Goal: Register for event/course

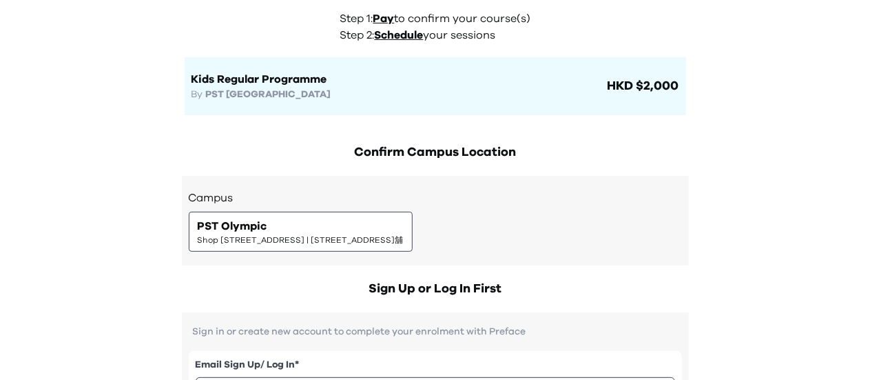
scroll to position [81, 0]
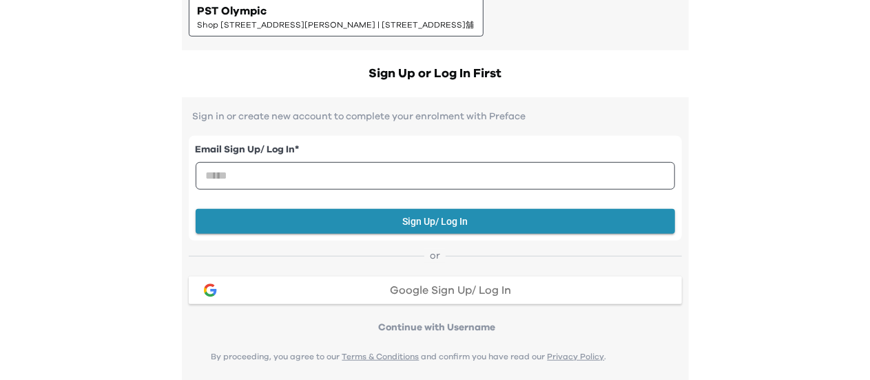
scroll to position [309, 0]
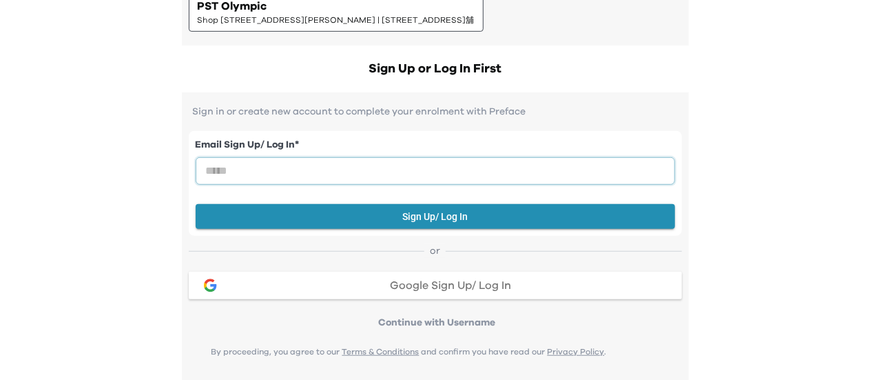
click at [342, 176] on input "email" at bounding box center [435, 171] width 479 height 28
type input "**********"
drag, startPoint x: 432, startPoint y: 228, endPoint x: 426, endPoint y: 224, distance: 7.5
click at [426, 224] on div "**********" at bounding box center [435, 183] width 493 height 105
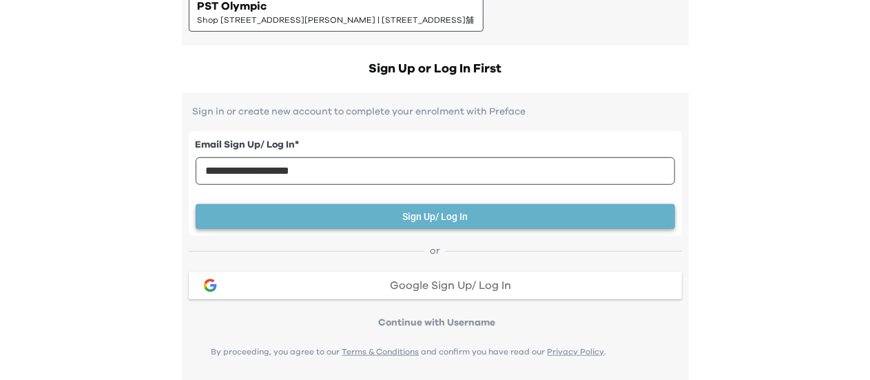
click at [426, 224] on button "Sign Up/ Log In" at bounding box center [435, 216] width 479 height 25
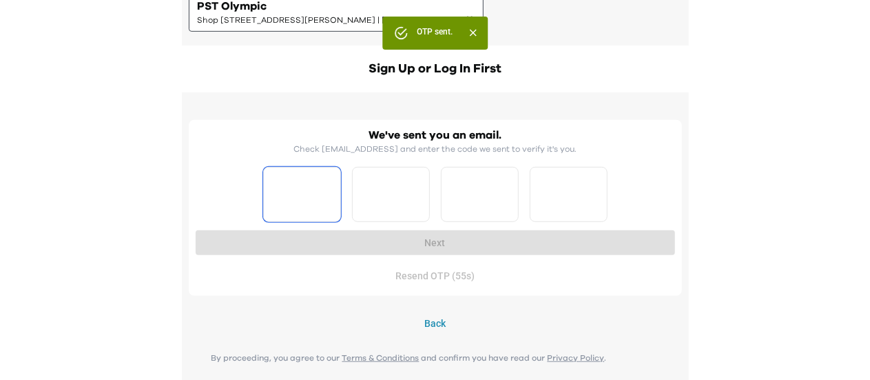
click at [304, 180] on input "Please enter OTP character 1" at bounding box center [302, 194] width 78 height 55
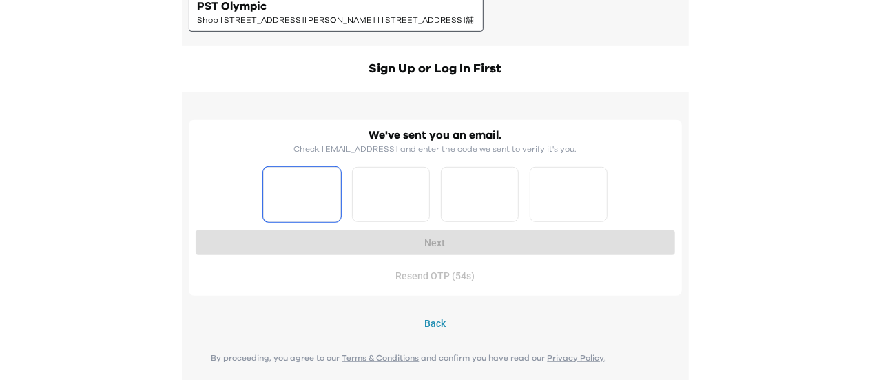
type input "*"
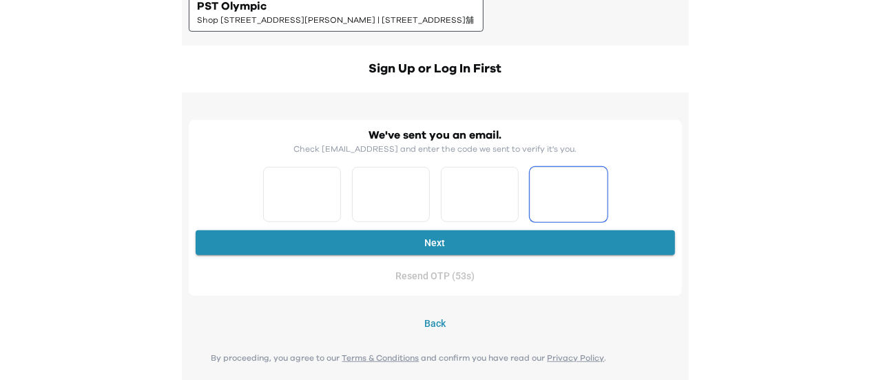
type input "*"
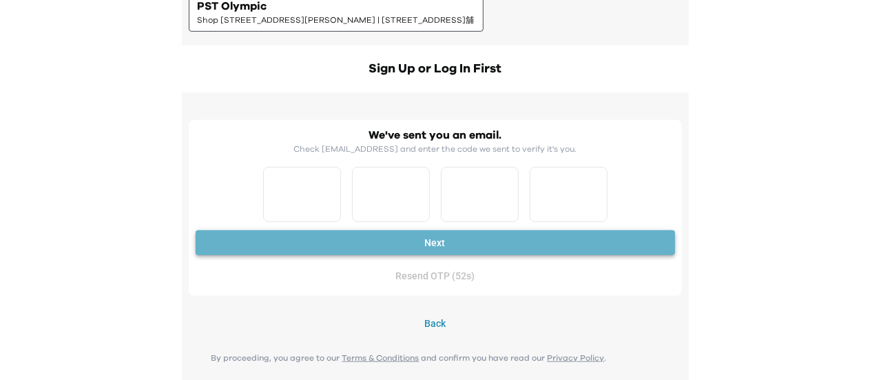
click at [366, 236] on button "Next" at bounding box center [435, 242] width 479 height 25
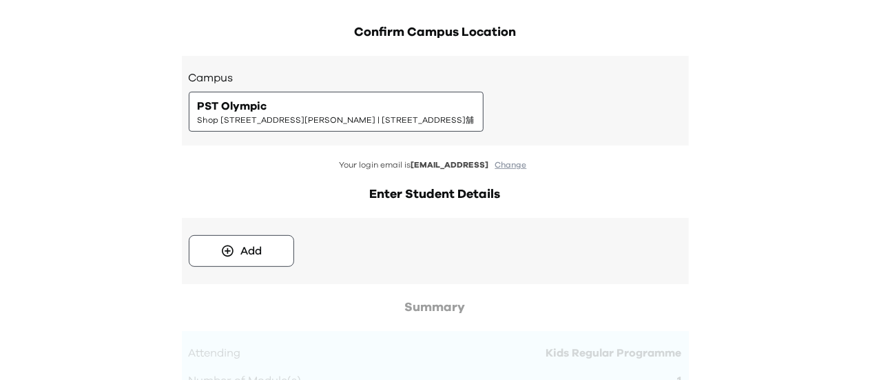
scroll to position [219, 0]
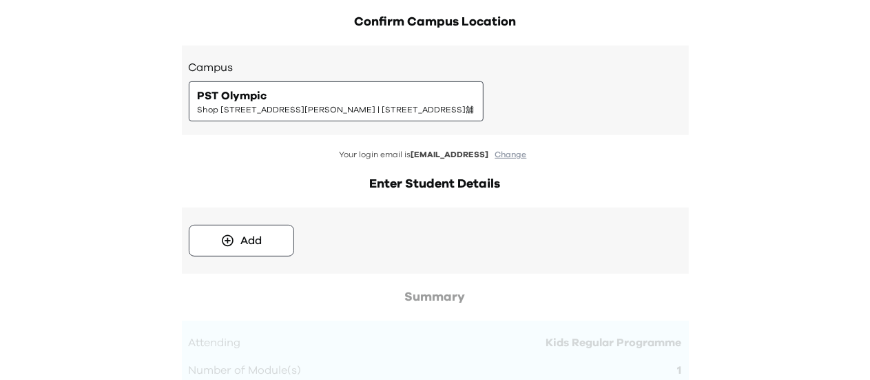
click at [295, 236] on div "Add" at bounding box center [256, 241] width 134 height 32
click at [290, 236] on button "Add" at bounding box center [241, 241] width 105 height 32
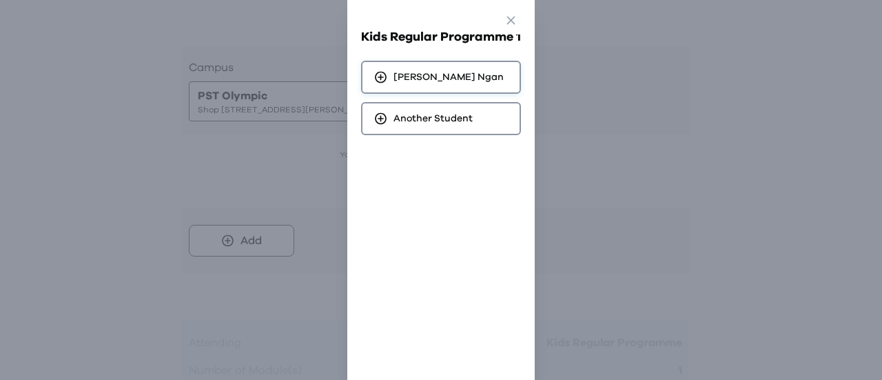
click at [457, 79] on div "[PERSON_NAME]" at bounding box center [441, 77] width 160 height 33
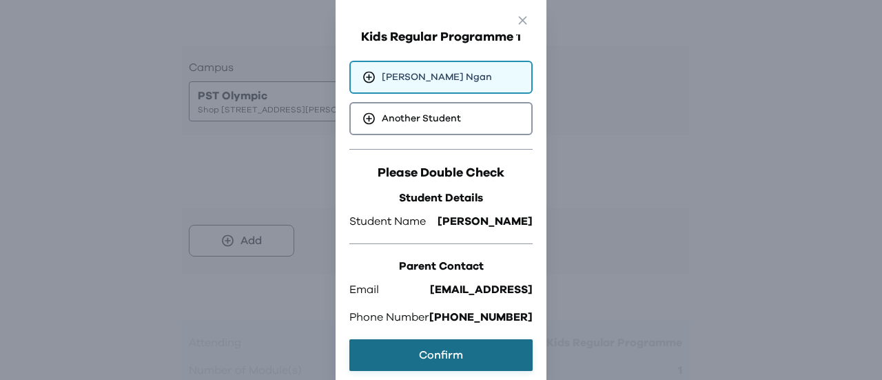
click at [457, 355] on button "Confirm" at bounding box center [440, 355] width 183 height 32
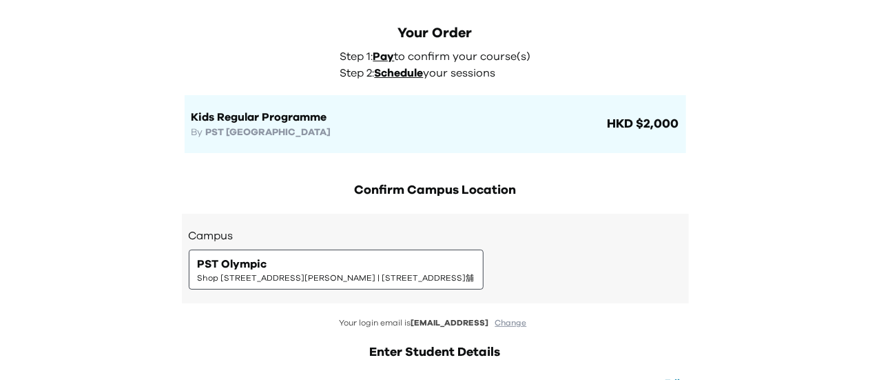
scroll to position [68, 0]
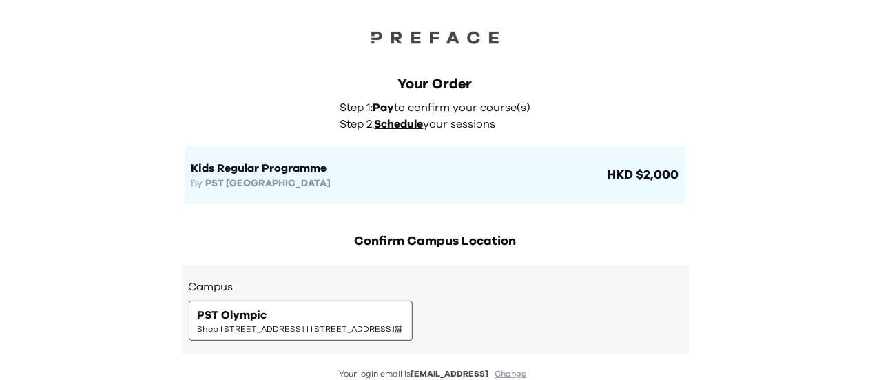
click at [639, 186] on div "Kids Regular Programme By PST Olympian City HKD $2,000" at bounding box center [436, 175] width 488 height 30
click at [404, 324] on span "Shop [STREET_ADDRESS] | [STREET_ADDRESS]舖" at bounding box center [301, 328] width 206 height 11
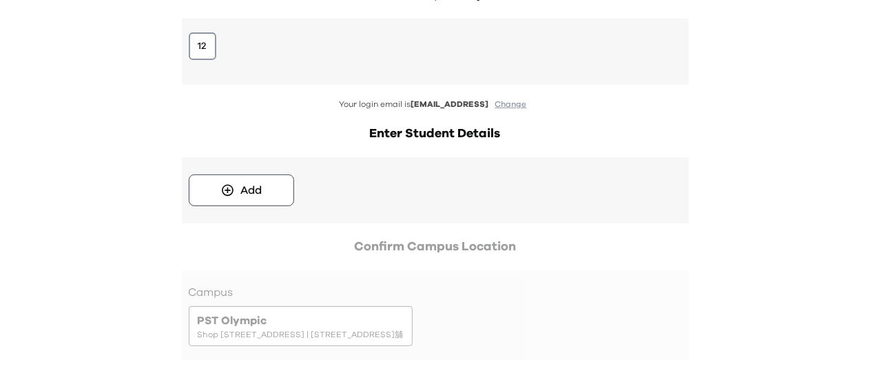
scroll to position [247, 0]
click at [211, 38] on button "12" at bounding box center [203, 45] width 28 height 28
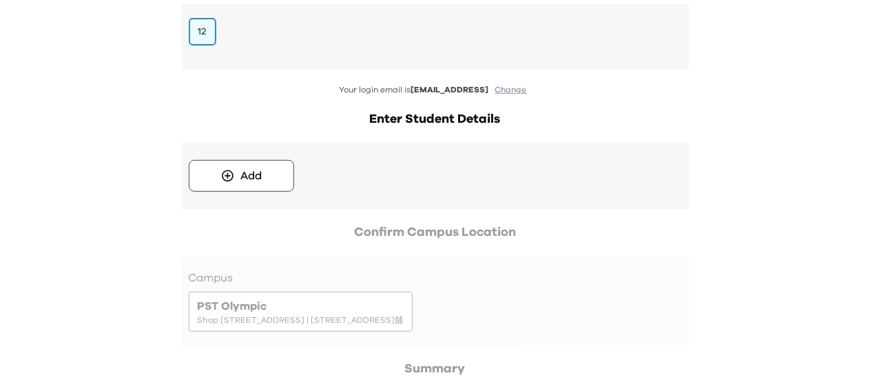
scroll to position [0, 0]
